Goal: Task Accomplishment & Management: Manage account settings

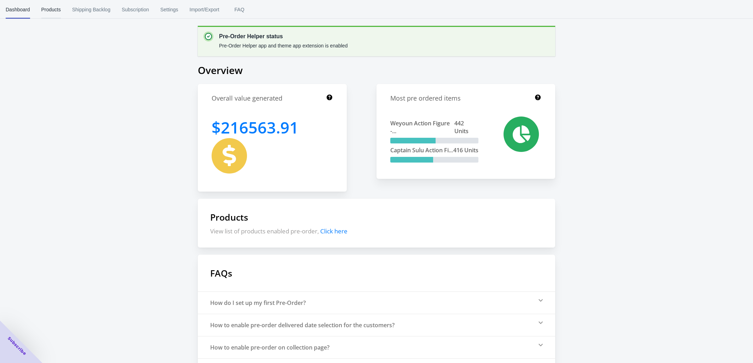
click at [61, 16] on button "Products" at bounding box center [51, 9] width 31 height 18
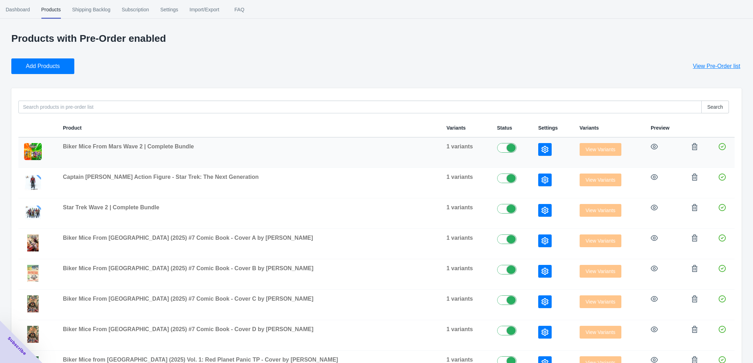
click at [124, 149] on span "Biker Mice From Mars Wave 2 | Complete Bundle" at bounding box center [128, 146] width 131 height 6
copy span "Biker Mice From Mars Wave 2 | Complete Bundle"
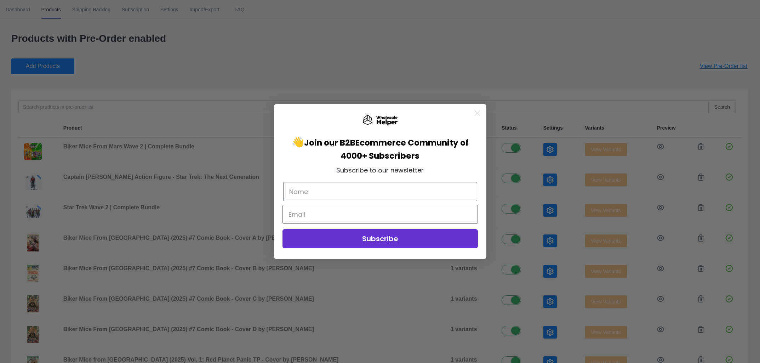
paste input "Biker Mice From Mars Wave 2 | Complete Bundle"
type input "Biker Mice From Mars Wave 2 | Complete Bundle"
click at [476, 113] on circle "Close dialog" at bounding box center [477, 113] width 12 height 12
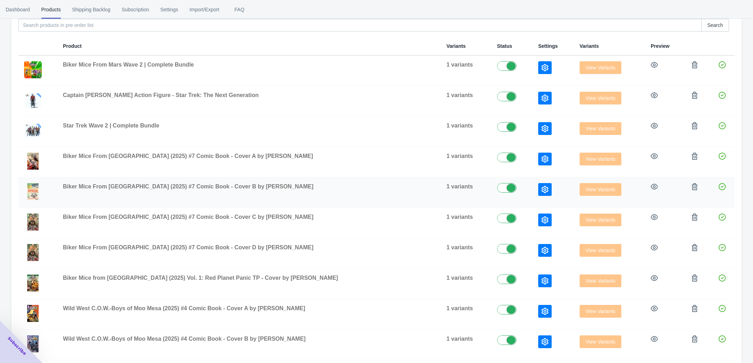
scroll to position [121, 0]
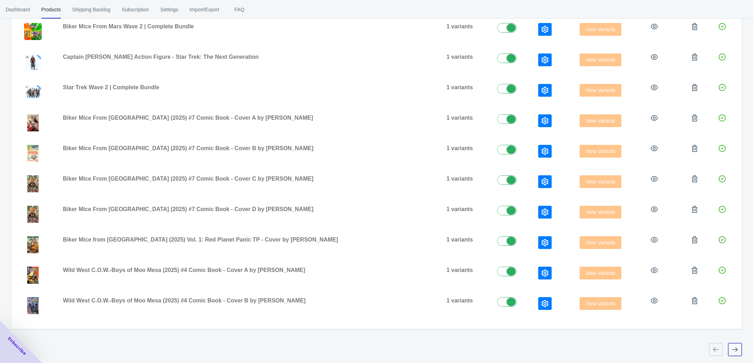
click at [734, 352] on icon "button" at bounding box center [735, 349] width 7 height 7
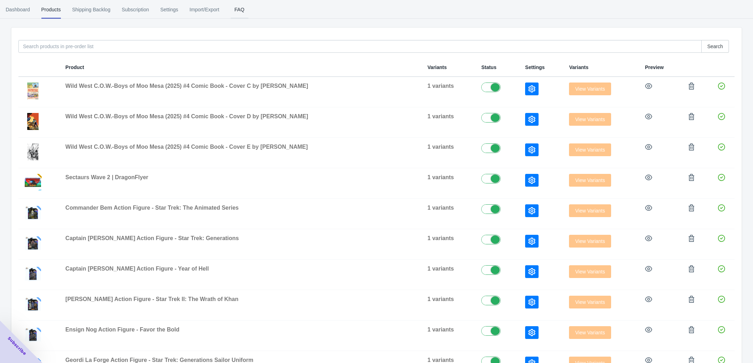
scroll to position [0, 0]
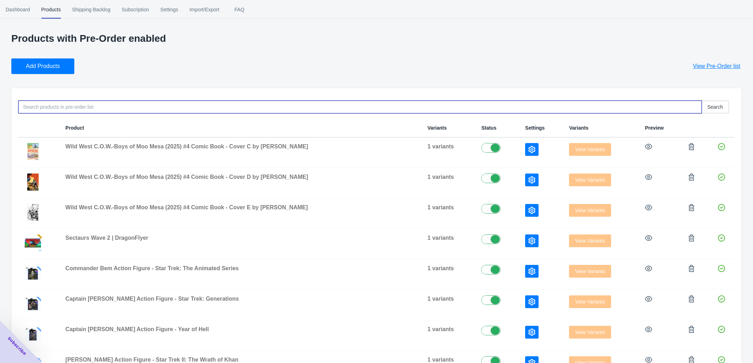
click at [149, 109] on input at bounding box center [360, 107] width 684 height 13
type input "C.O.W"
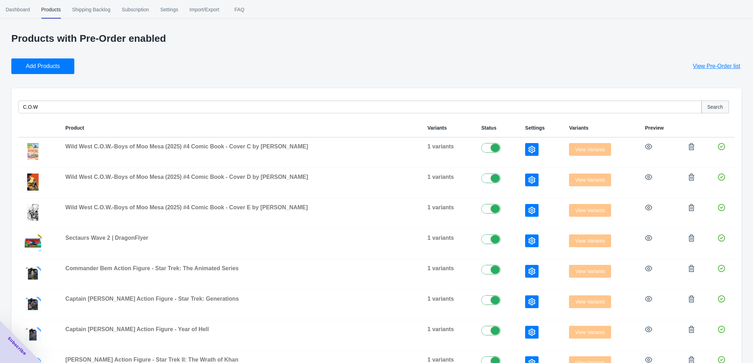
click at [717, 108] on span "Search" at bounding box center [716, 107] width 16 height 6
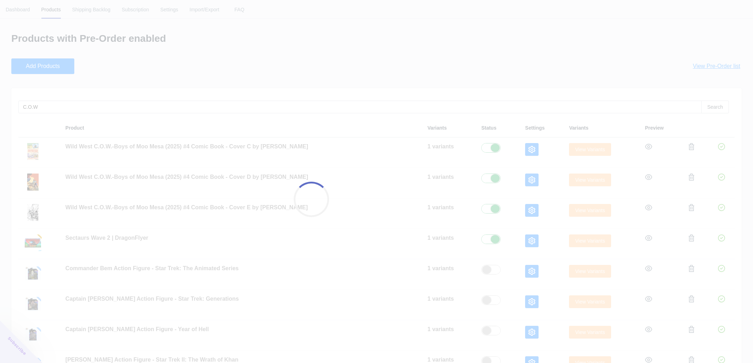
checkbox input "false"
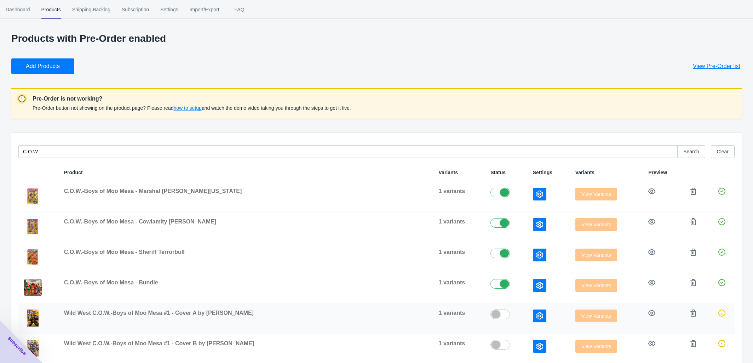
click at [169, 313] on span "Wild West C.O.W.-Boys of Moo Mesa #1 - Cover A by Juan Gedeon" at bounding box center [159, 313] width 190 height 6
copy span "Wild West C.O.W.-Boys of Moo Mesa #1 - Cover A by Juan Gedeon"
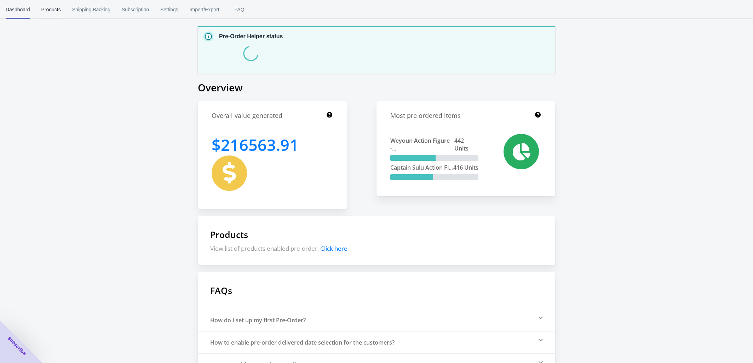
click at [51, 8] on span "Products" at bounding box center [50, 9] width 19 height 18
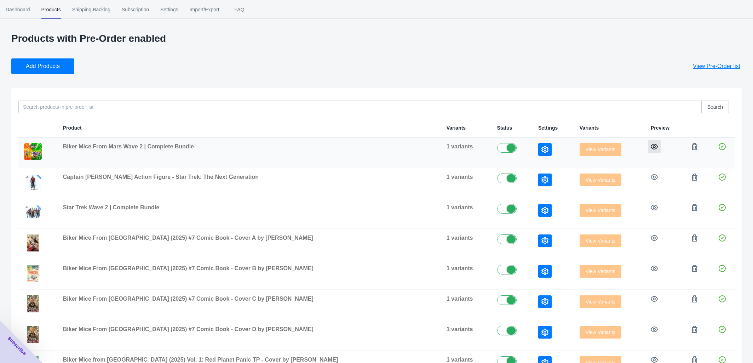
click at [651, 146] on icon "button" at bounding box center [654, 146] width 7 height 7
click at [651, 240] on icon "button" at bounding box center [654, 238] width 7 height 6
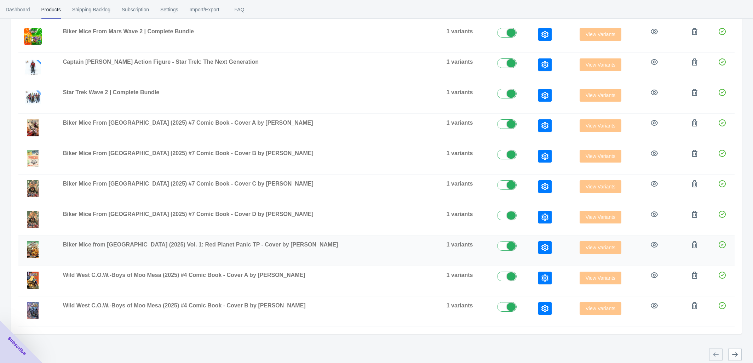
scroll to position [121, 0]
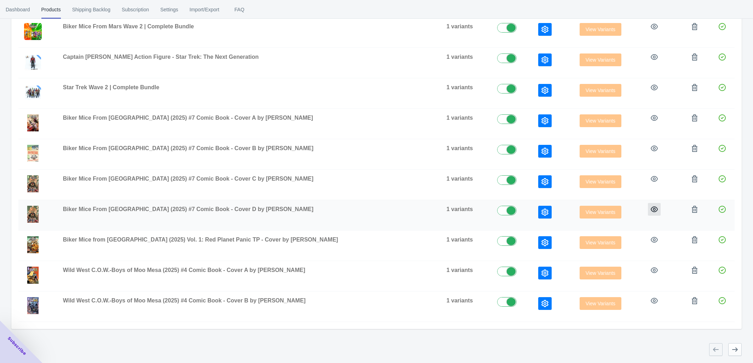
click at [651, 212] on button "button" at bounding box center [654, 209] width 13 height 13
